Goal: Task Accomplishment & Management: Use online tool/utility

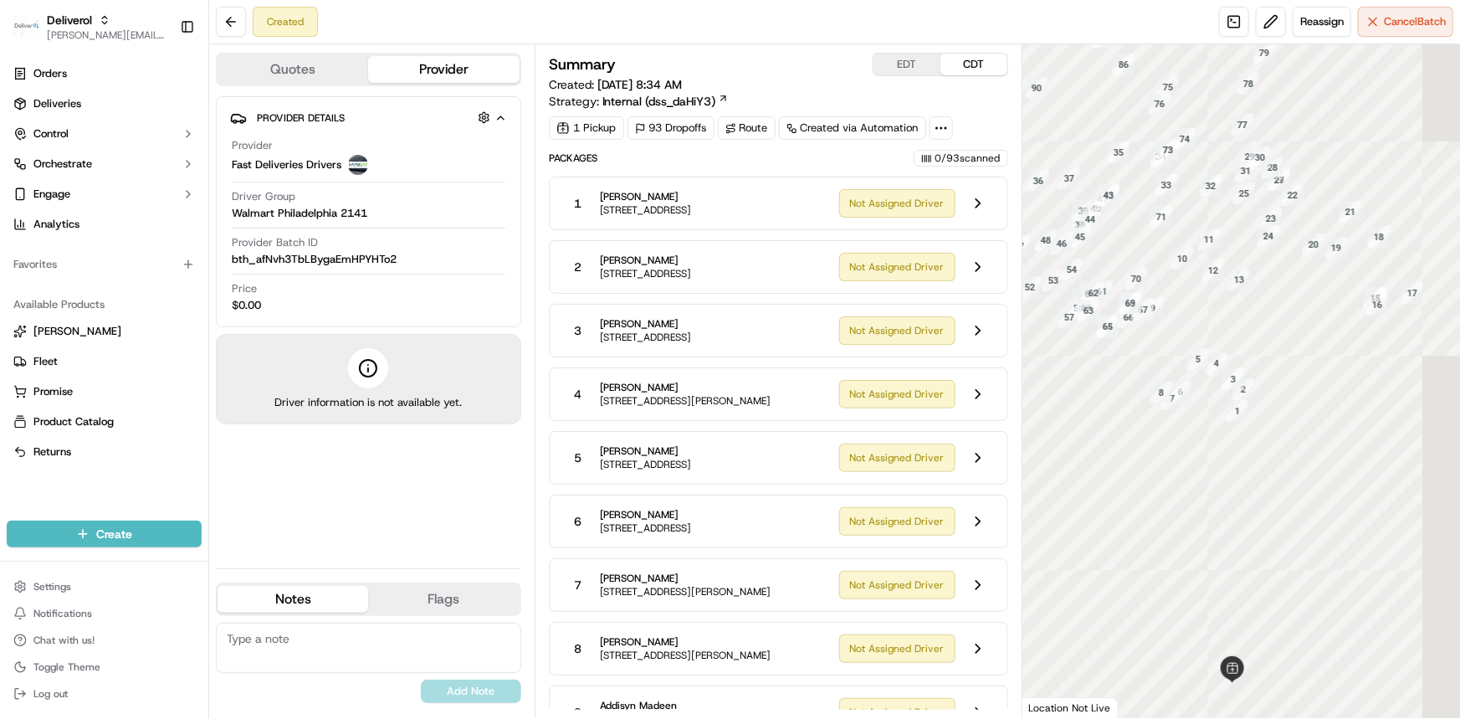
drag, startPoint x: 1247, startPoint y: 288, endPoint x: 1300, endPoint y: 354, distance: 85.1
click at [1300, 354] on div at bounding box center [1242, 381] width 438 height 674
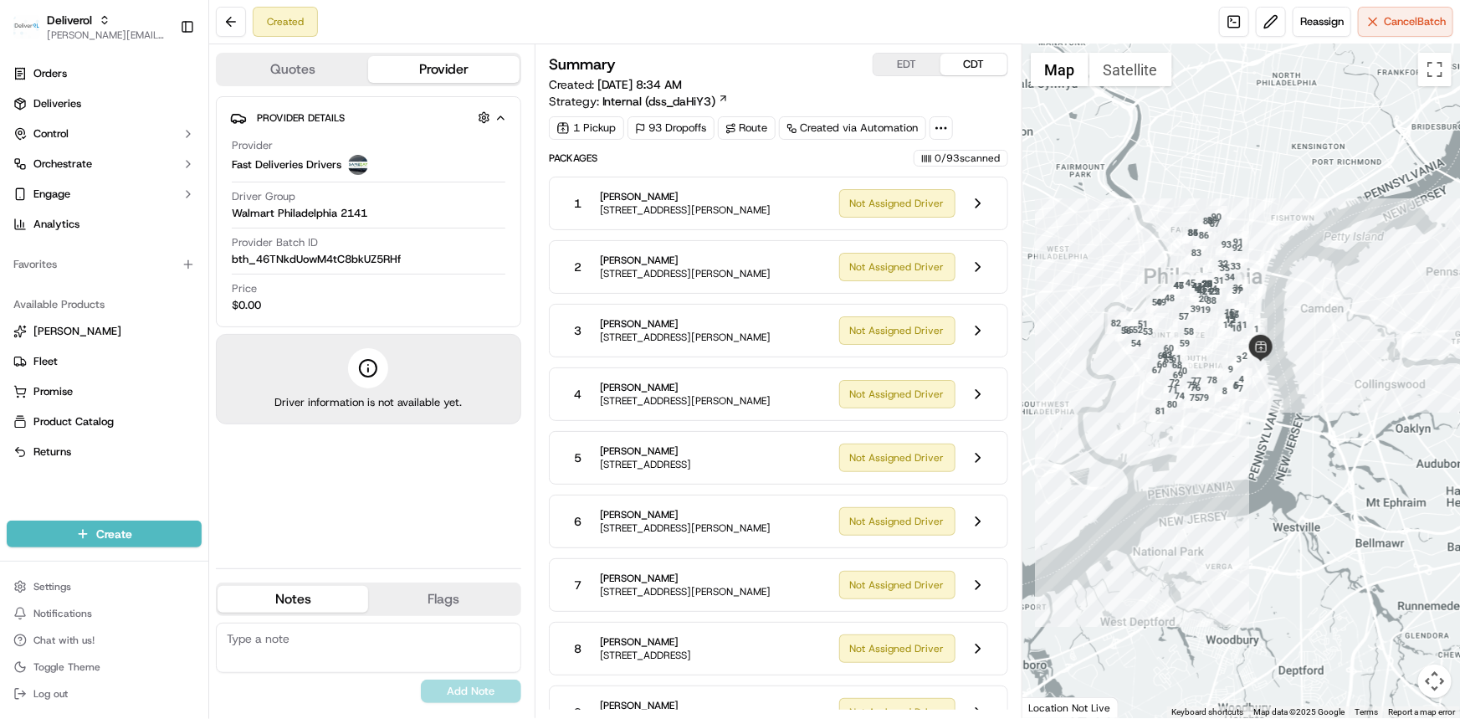
drag, startPoint x: 1239, startPoint y: 341, endPoint x: 1314, endPoint y: 365, distance: 78.3
click at [1315, 367] on div at bounding box center [1242, 381] width 438 height 674
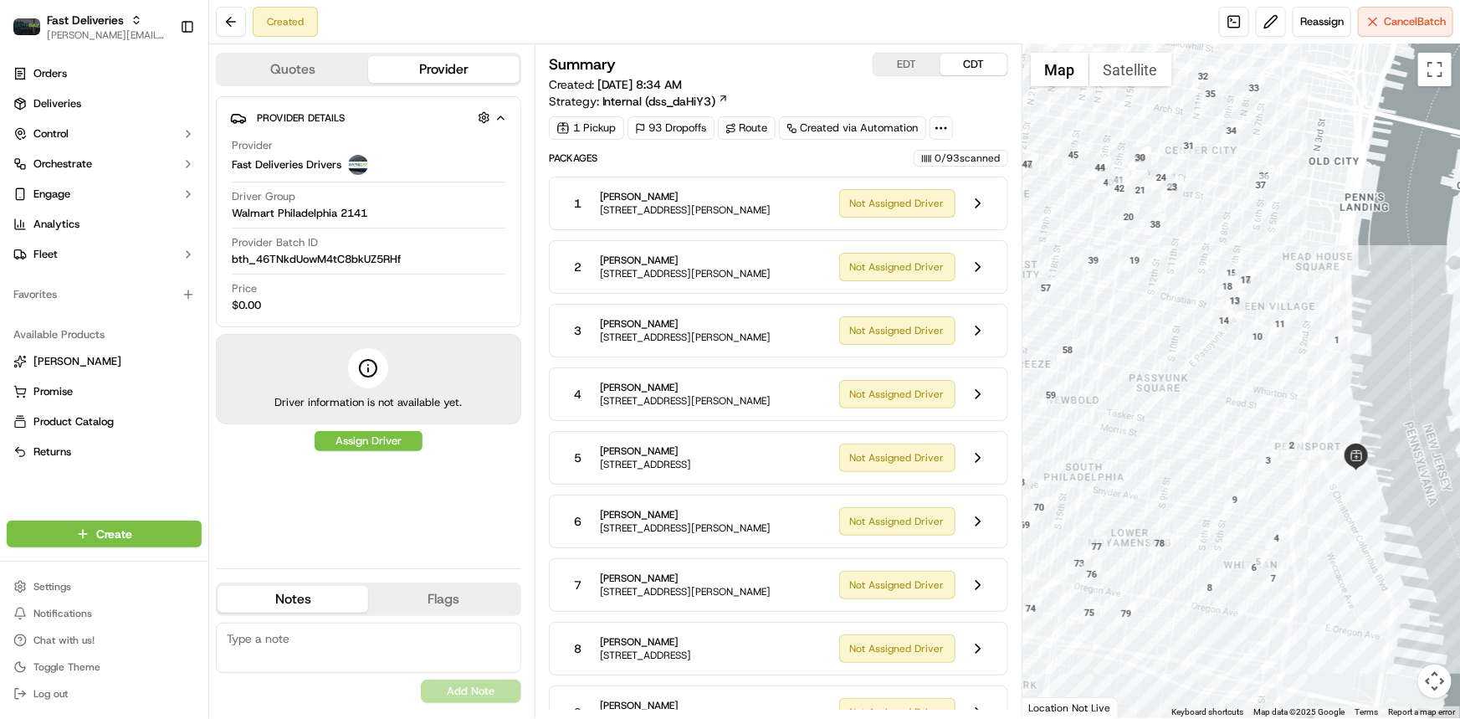
click at [1266, 372] on div at bounding box center [1242, 381] width 438 height 674
click at [1251, 401] on div at bounding box center [1242, 381] width 438 height 674
click at [1217, 410] on div at bounding box center [1242, 381] width 438 height 674
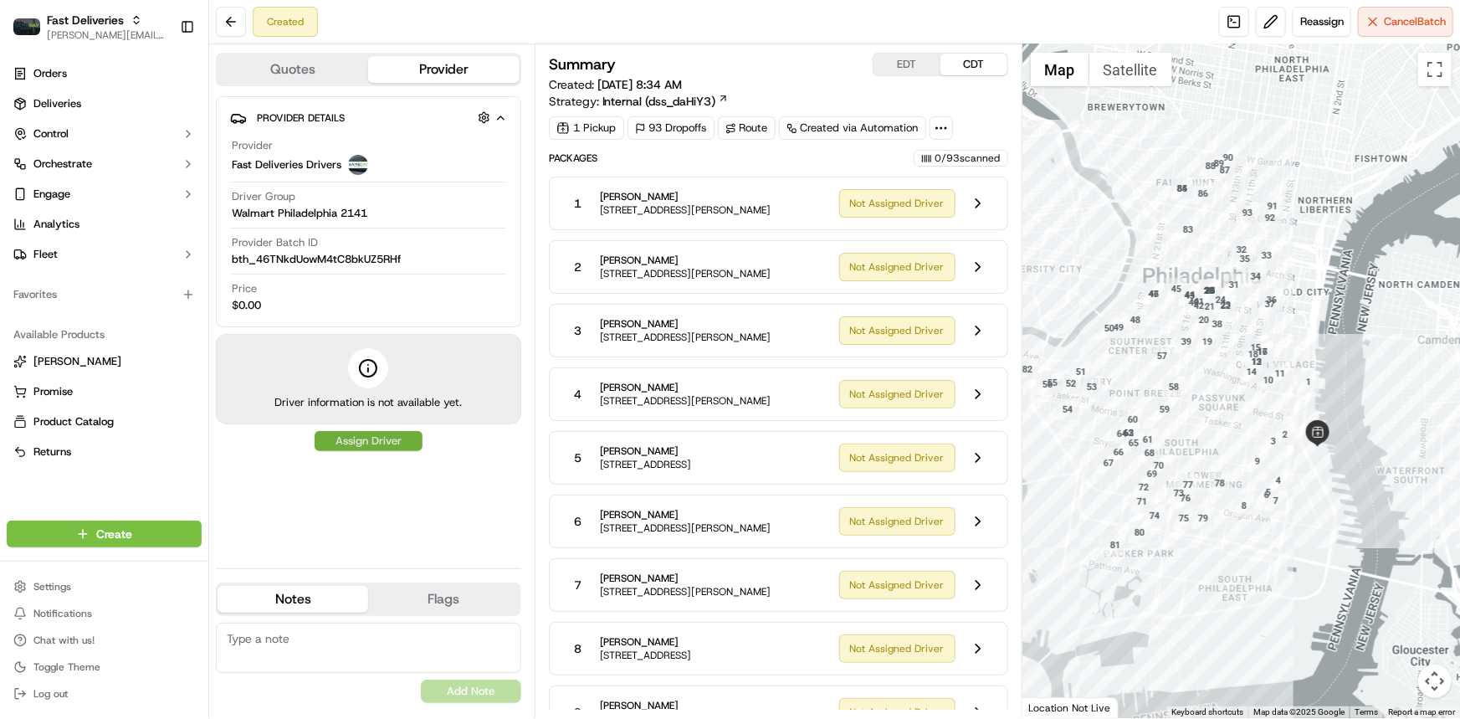
click at [374, 439] on button "Assign Driver" at bounding box center [369, 441] width 108 height 20
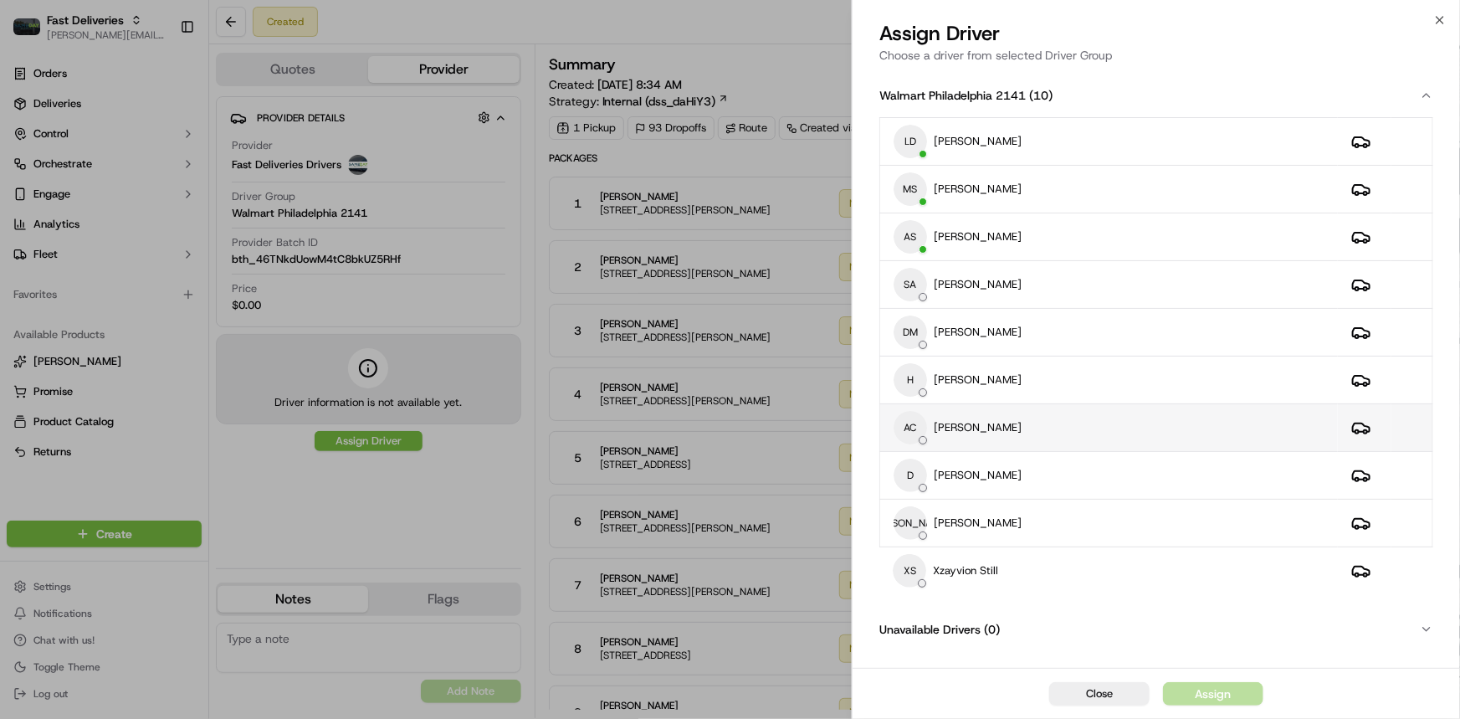
click at [947, 428] on p "[PERSON_NAME]" at bounding box center [978, 427] width 88 height 15
click at [1224, 697] on div "Assign" at bounding box center [1213, 693] width 36 height 17
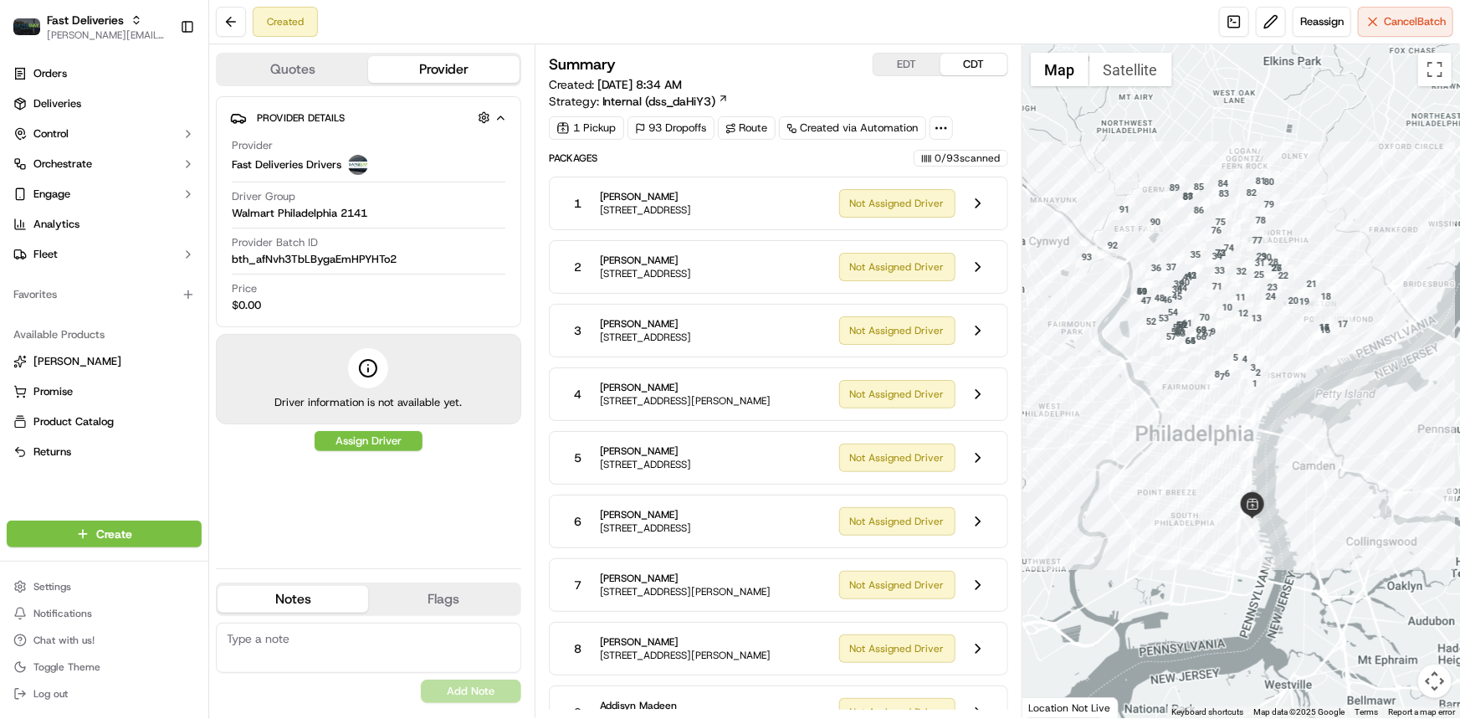
drag, startPoint x: 1112, startPoint y: 363, endPoint x: 1149, endPoint y: 411, distance: 60.3
click at [1149, 411] on div at bounding box center [1242, 381] width 438 height 674
click at [378, 436] on button "Assign Driver" at bounding box center [369, 441] width 108 height 20
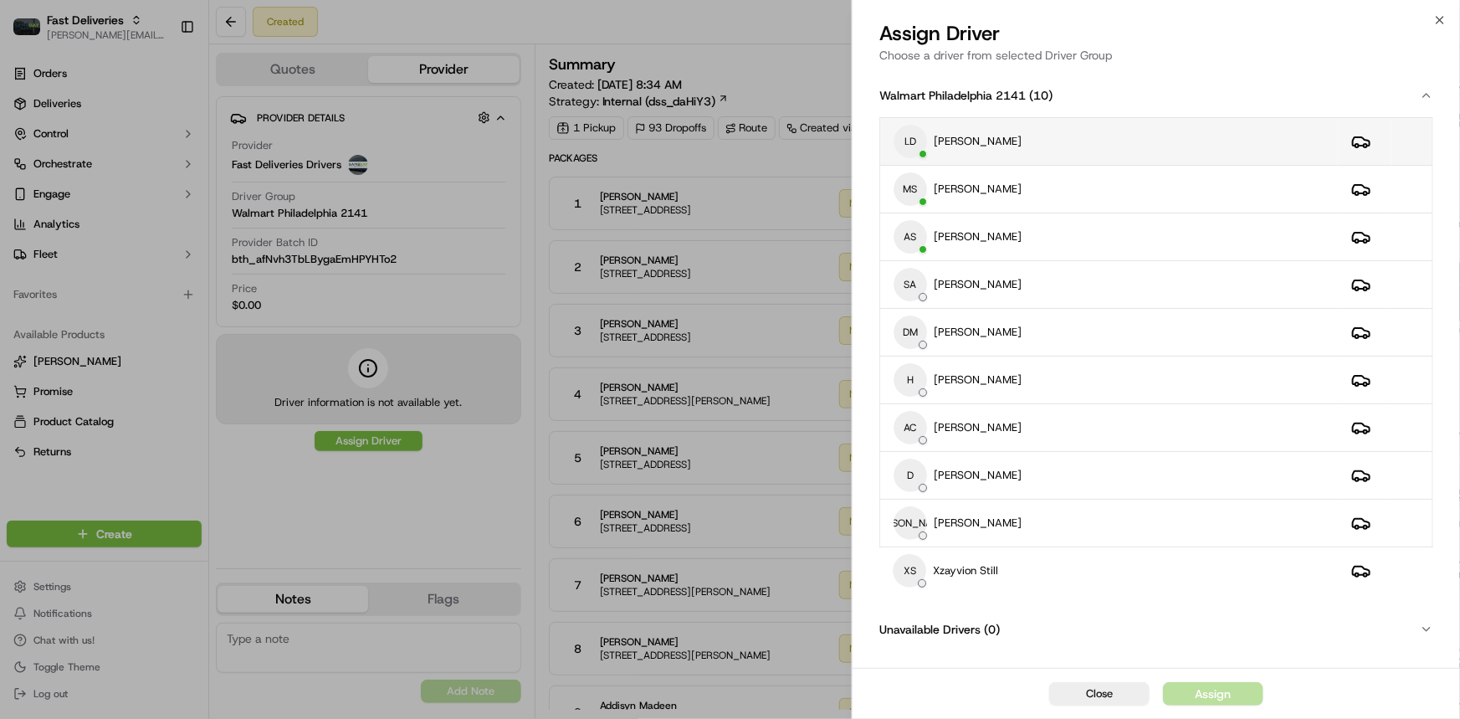
click at [1016, 145] on div "LD Leidy Decena" at bounding box center [1109, 141] width 431 height 33
click at [1205, 695] on div "Assign" at bounding box center [1213, 693] width 36 height 17
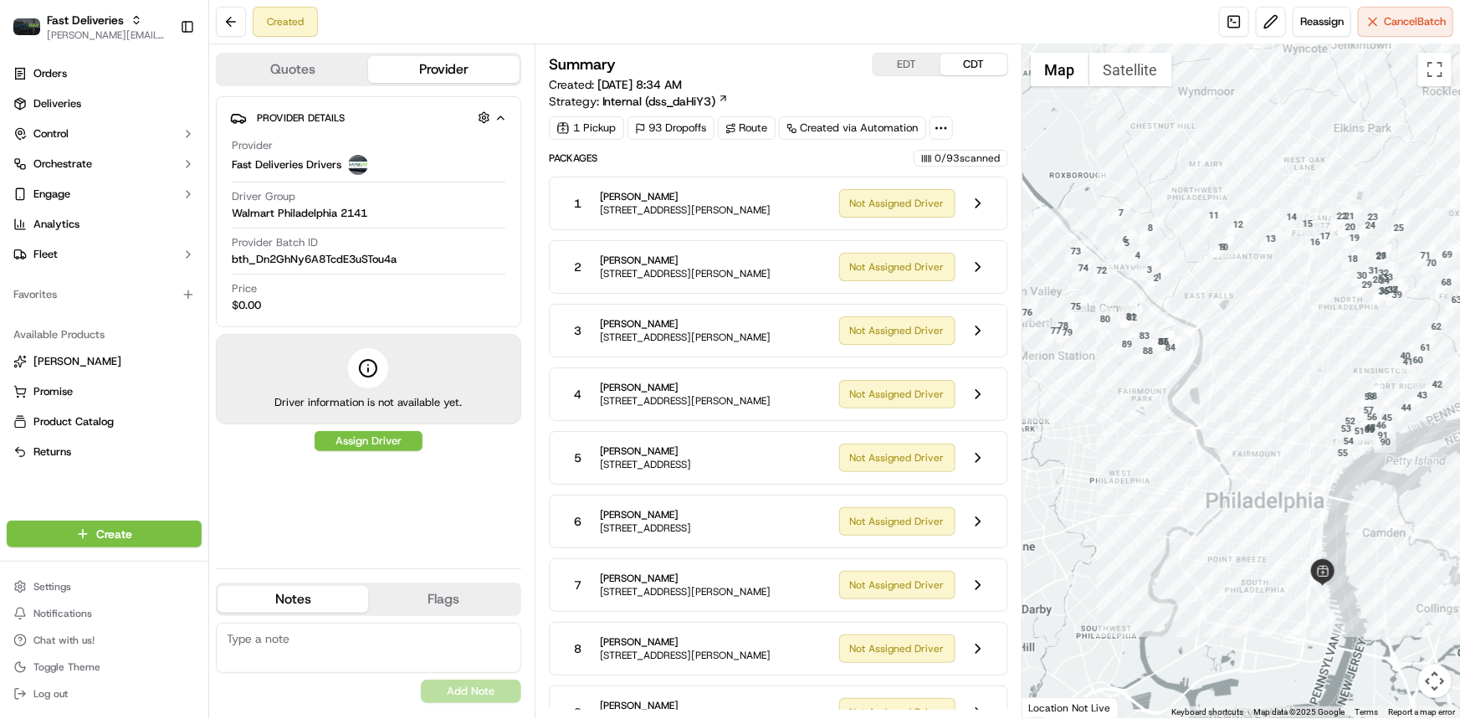
drag, startPoint x: 1188, startPoint y: 386, endPoint x: 1208, endPoint y: 403, distance: 26.7
click at [1208, 403] on div at bounding box center [1242, 381] width 438 height 674
click at [384, 442] on button "Assign Driver" at bounding box center [369, 441] width 108 height 20
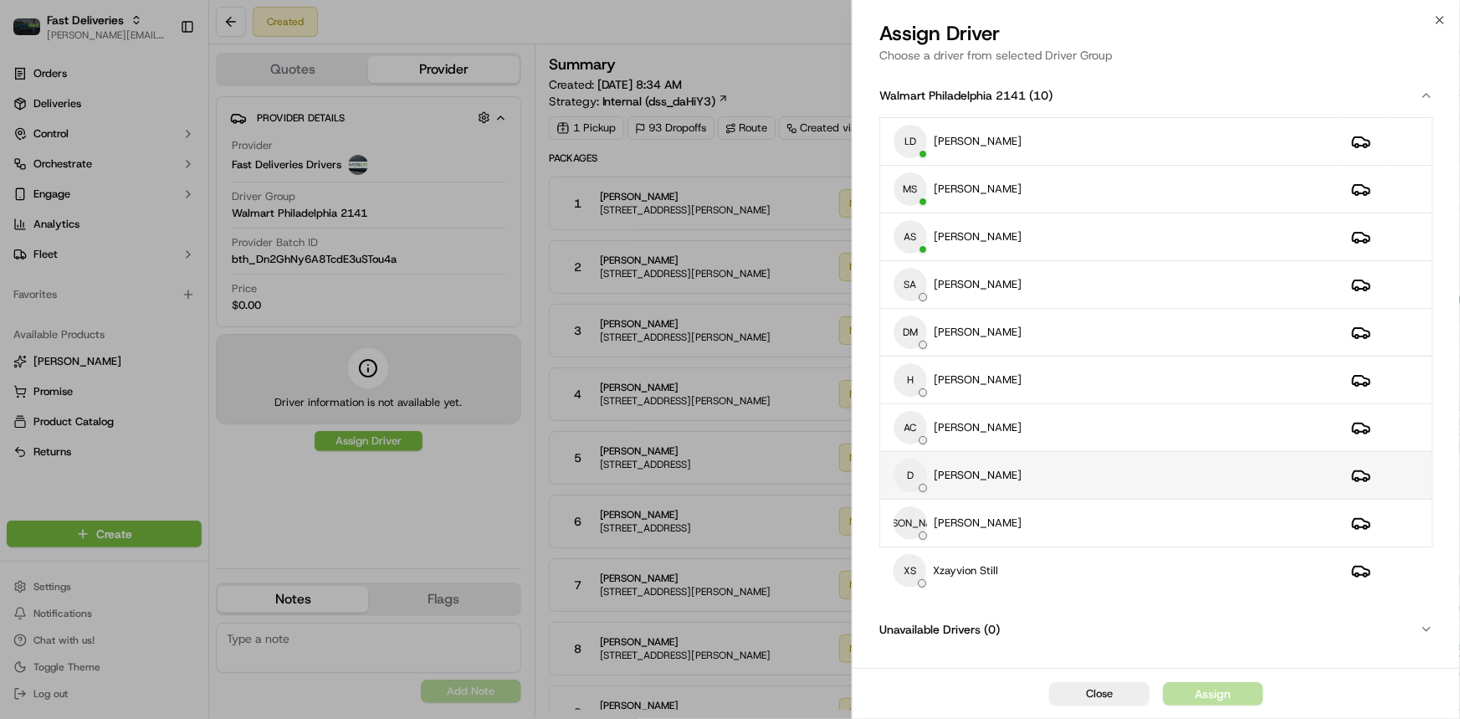
click at [971, 474] on p "[PERSON_NAME]" at bounding box center [978, 475] width 88 height 15
click at [1203, 699] on div "Assign" at bounding box center [1213, 693] width 36 height 17
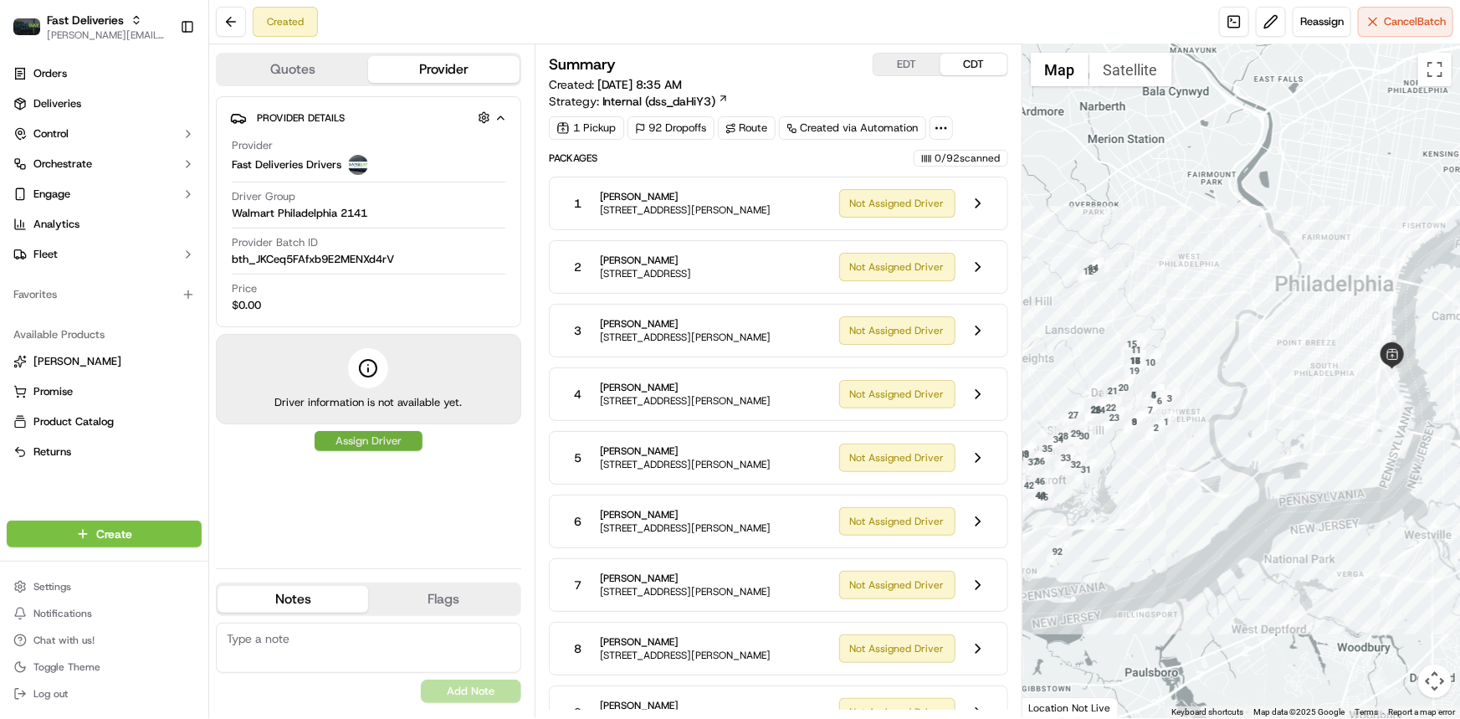
click at [374, 443] on button "Assign Driver" at bounding box center [369, 441] width 108 height 20
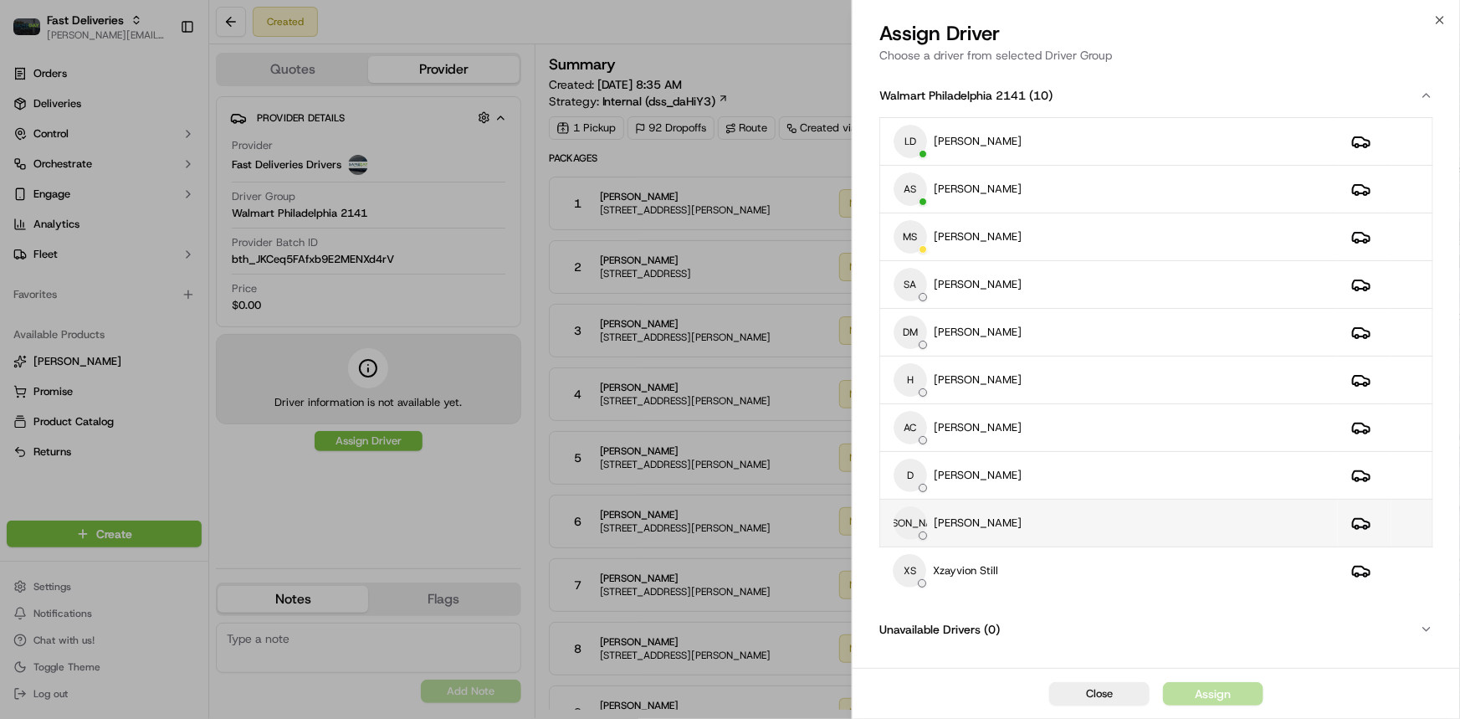
click at [974, 526] on p "[PERSON_NAME]" at bounding box center [978, 522] width 88 height 15
click at [1193, 695] on button "Assign" at bounding box center [1213, 693] width 100 height 23
